Goal: Use online tool/utility: Utilize a website feature to perform a specific function

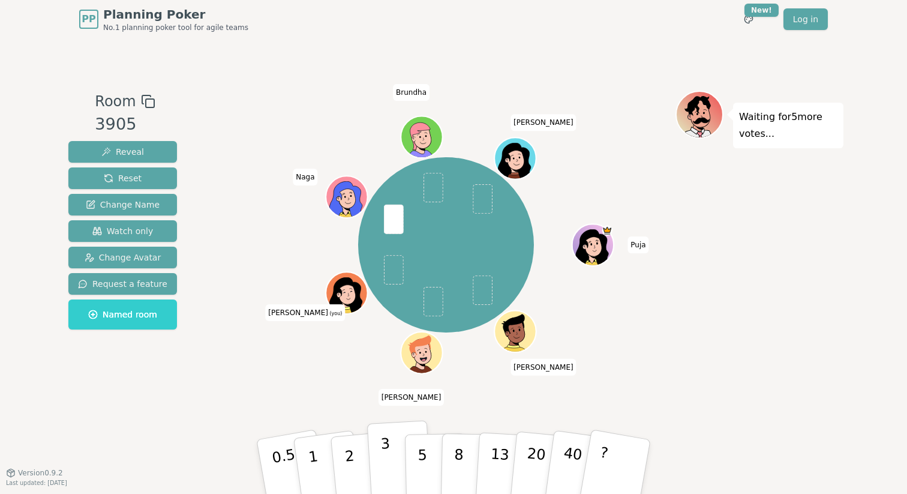
click at [392, 472] on button "3" at bounding box center [399, 467] width 65 height 94
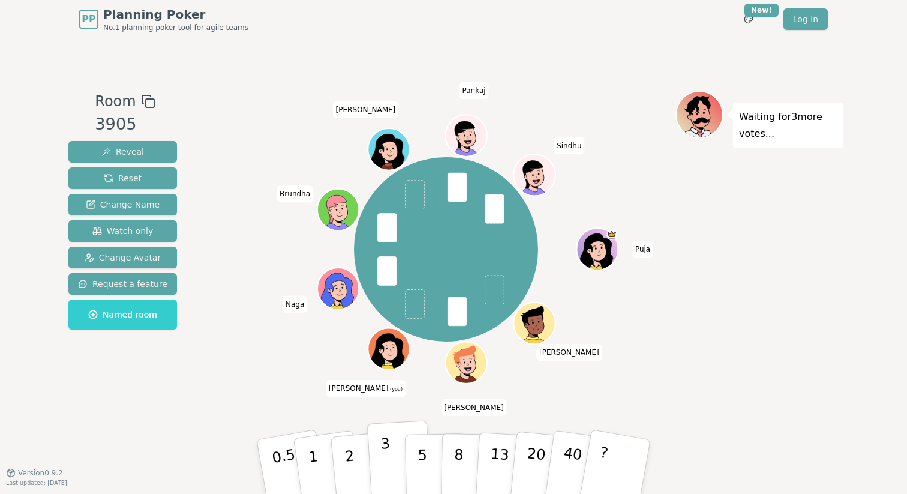
click at [383, 463] on p "3" at bounding box center [386, 467] width 13 height 65
click at [379, 460] on button "3" at bounding box center [399, 467] width 65 height 94
click at [401, 468] on button "3" at bounding box center [399, 467] width 65 height 94
click at [394, 459] on button "3" at bounding box center [399, 467] width 65 height 94
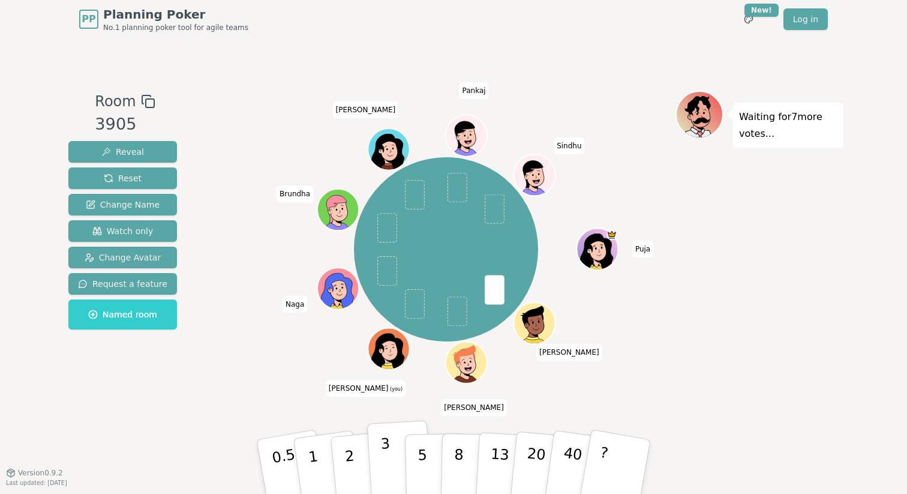
click at [385, 461] on p "3" at bounding box center [386, 467] width 13 height 65
click at [424, 464] on p "5" at bounding box center [423, 467] width 10 height 65
click at [385, 463] on p "3" at bounding box center [386, 467] width 13 height 65
click at [426, 459] on p "5" at bounding box center [423, 467] width 10 height 65
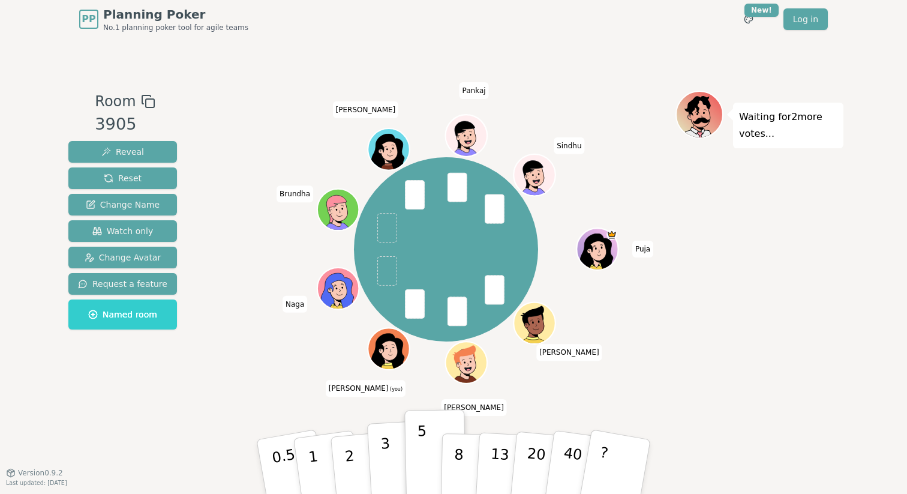
click at [389, 458] on p "3" at bounding box center [386, 467] width 13 height 65
click at [358, 452] on button "2" at bounding box center [363, 467] width 68 height 95
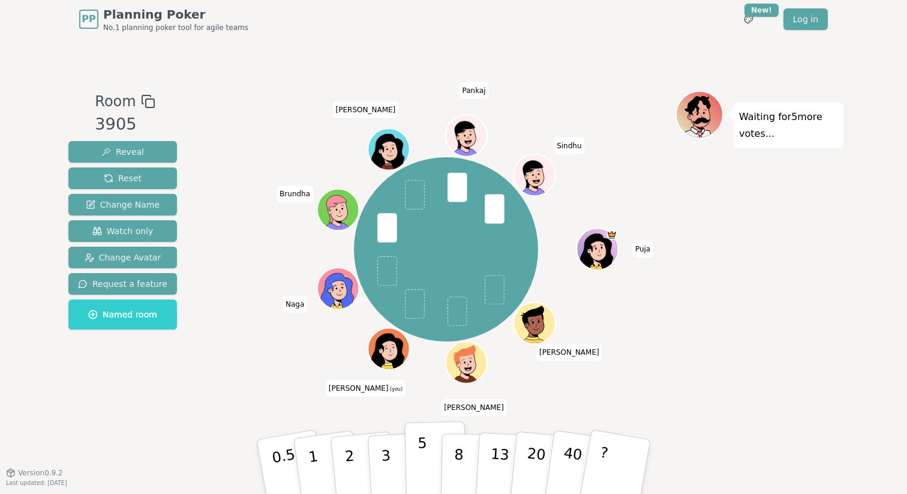
click at [419, 468] on p "5" at bounding box center [423, 467] width 10 height 65
click at [414, 471] on button "5" at bounding box center [436, 466] width 62 height 91
click at [416, 454] on button "5" at bounding box center [436, 466] width 62 height 91
